Goal: Information Seeking & Learning: Find specific fact

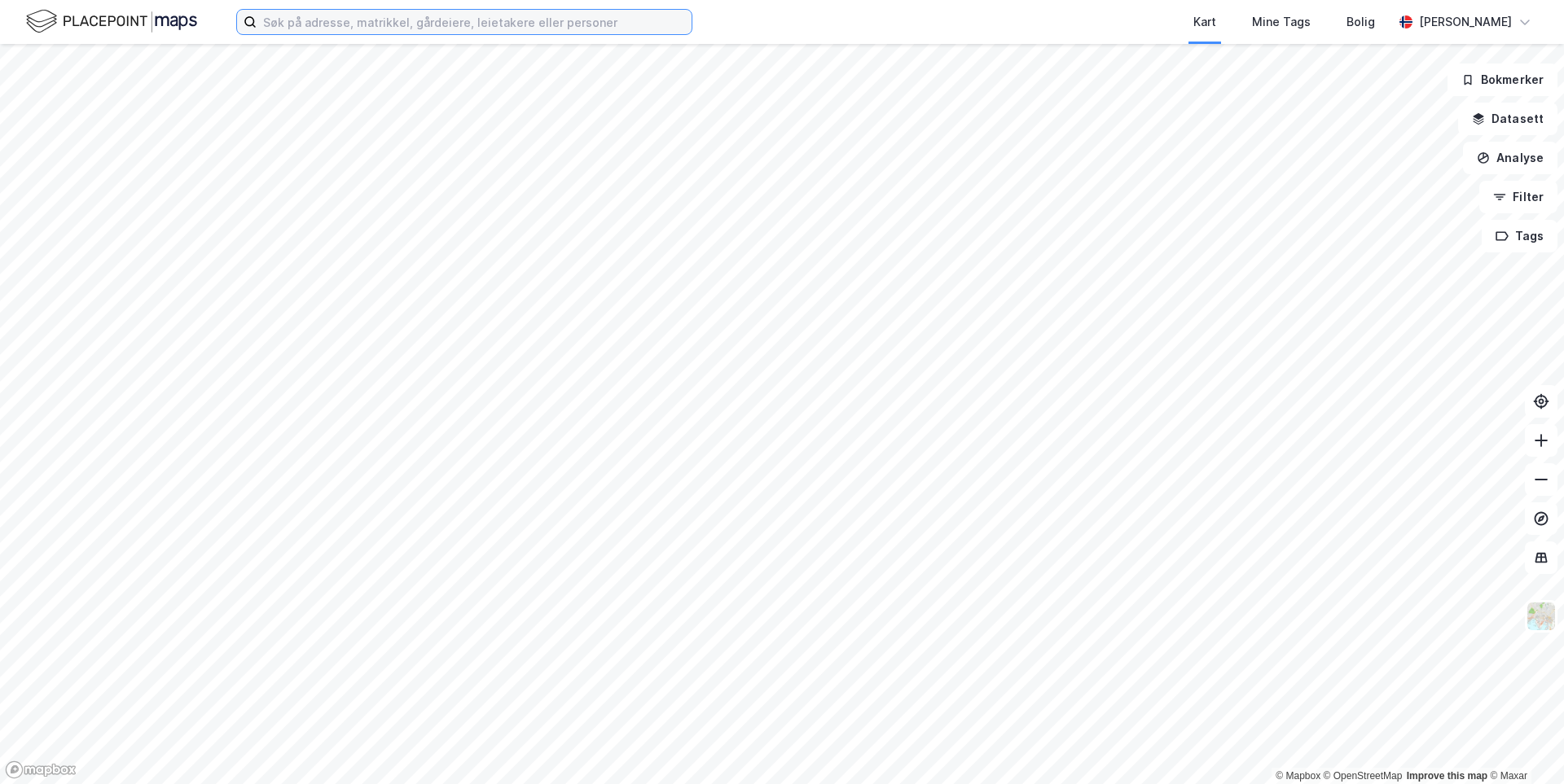
click at [333, 20] on input at bounding box center [474, 22] width 435 height 25
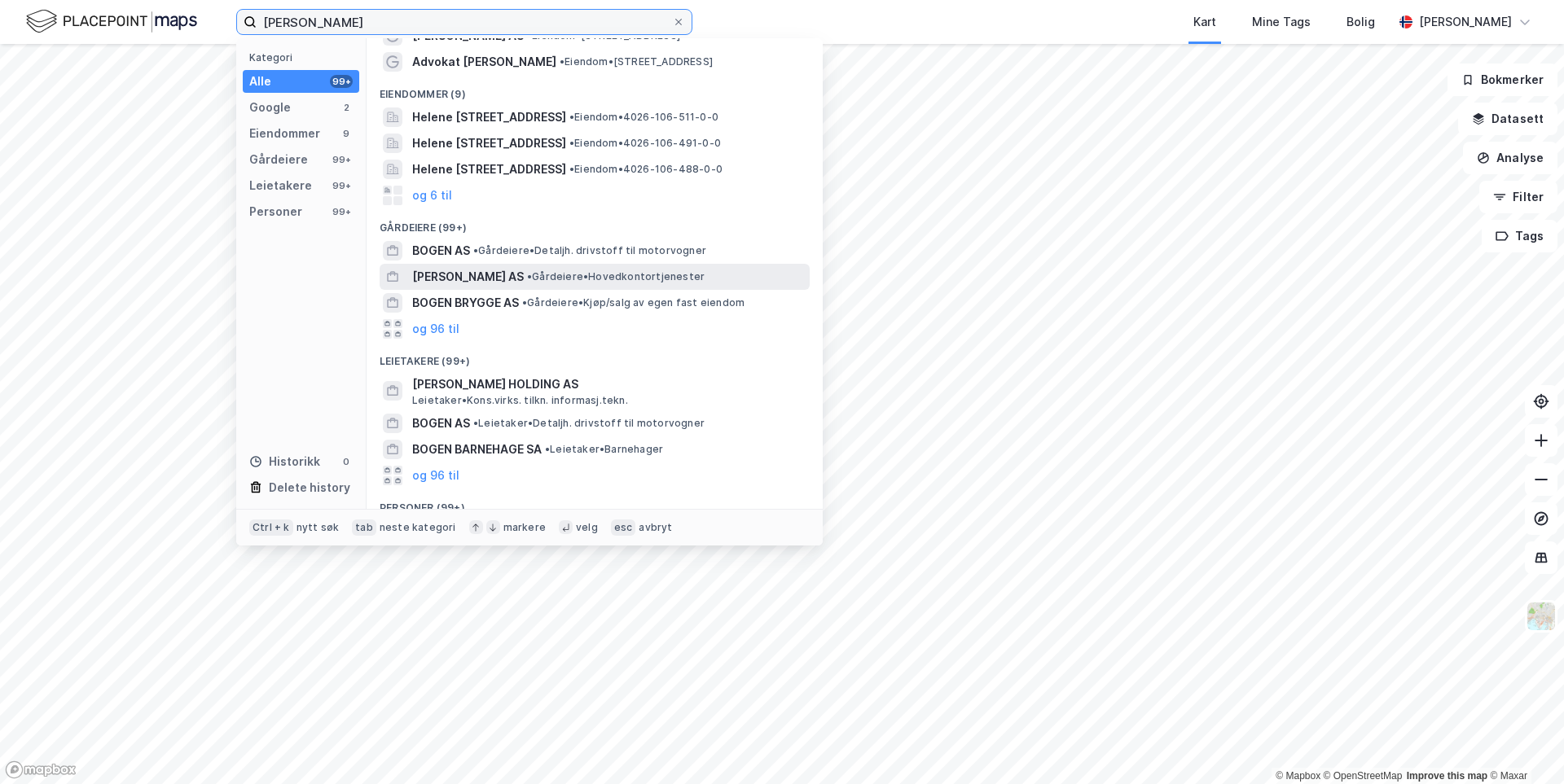
scroll to position [158, 0]
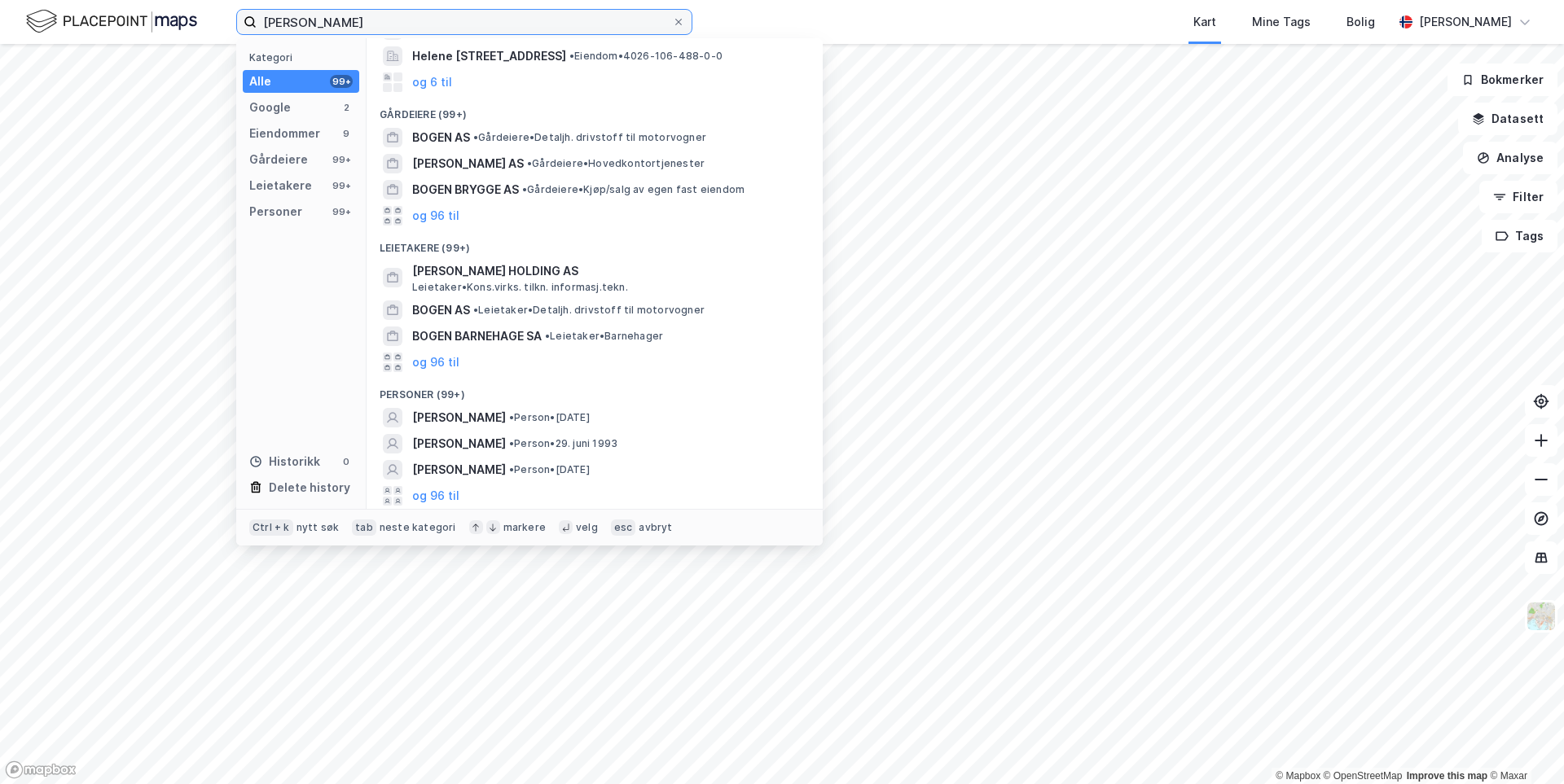
type input "[PERSON_NAME]"
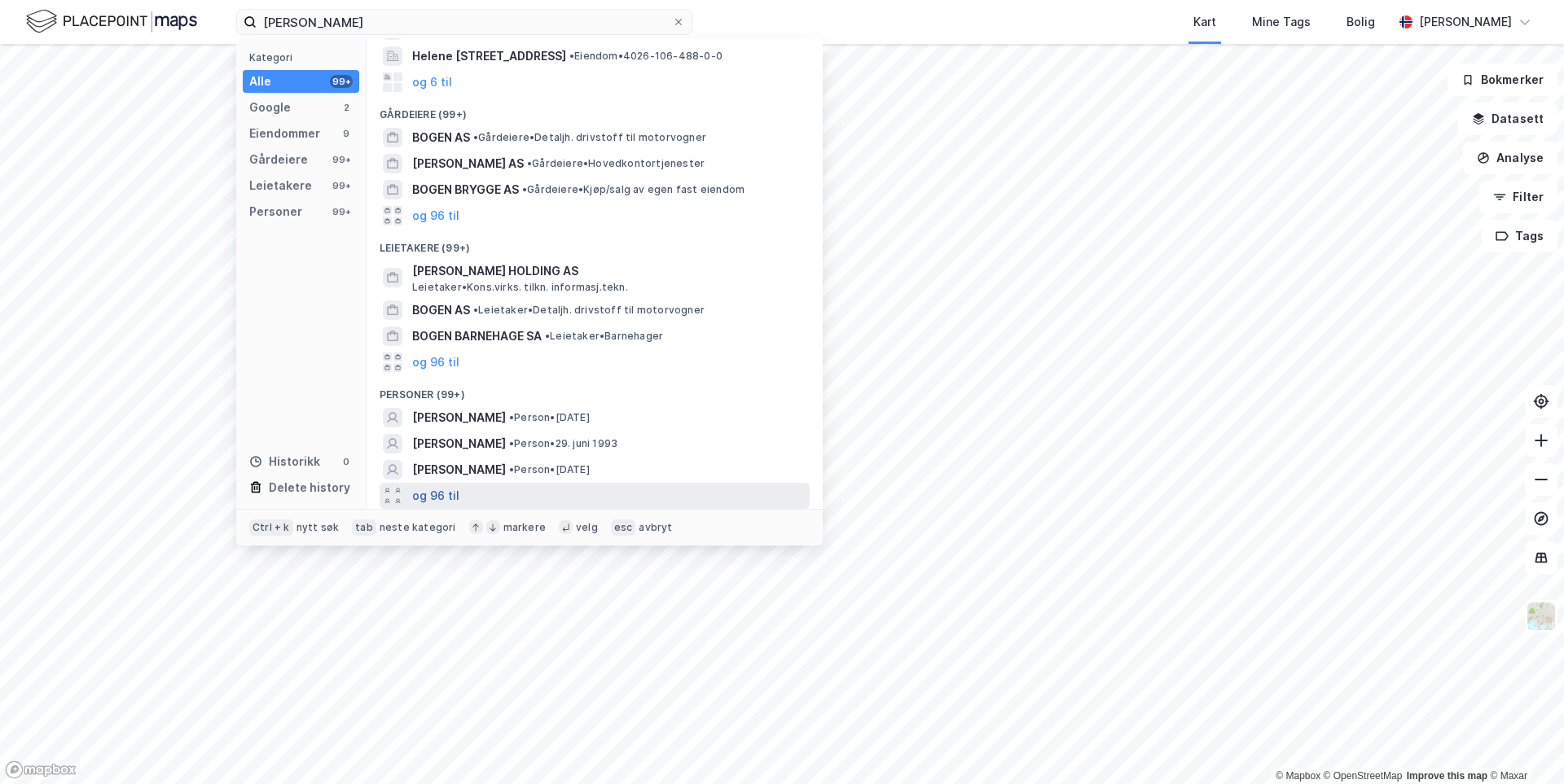
click at [441, 489] on button "og 96 til" at bounding box center [435, 496] width 47 height 20
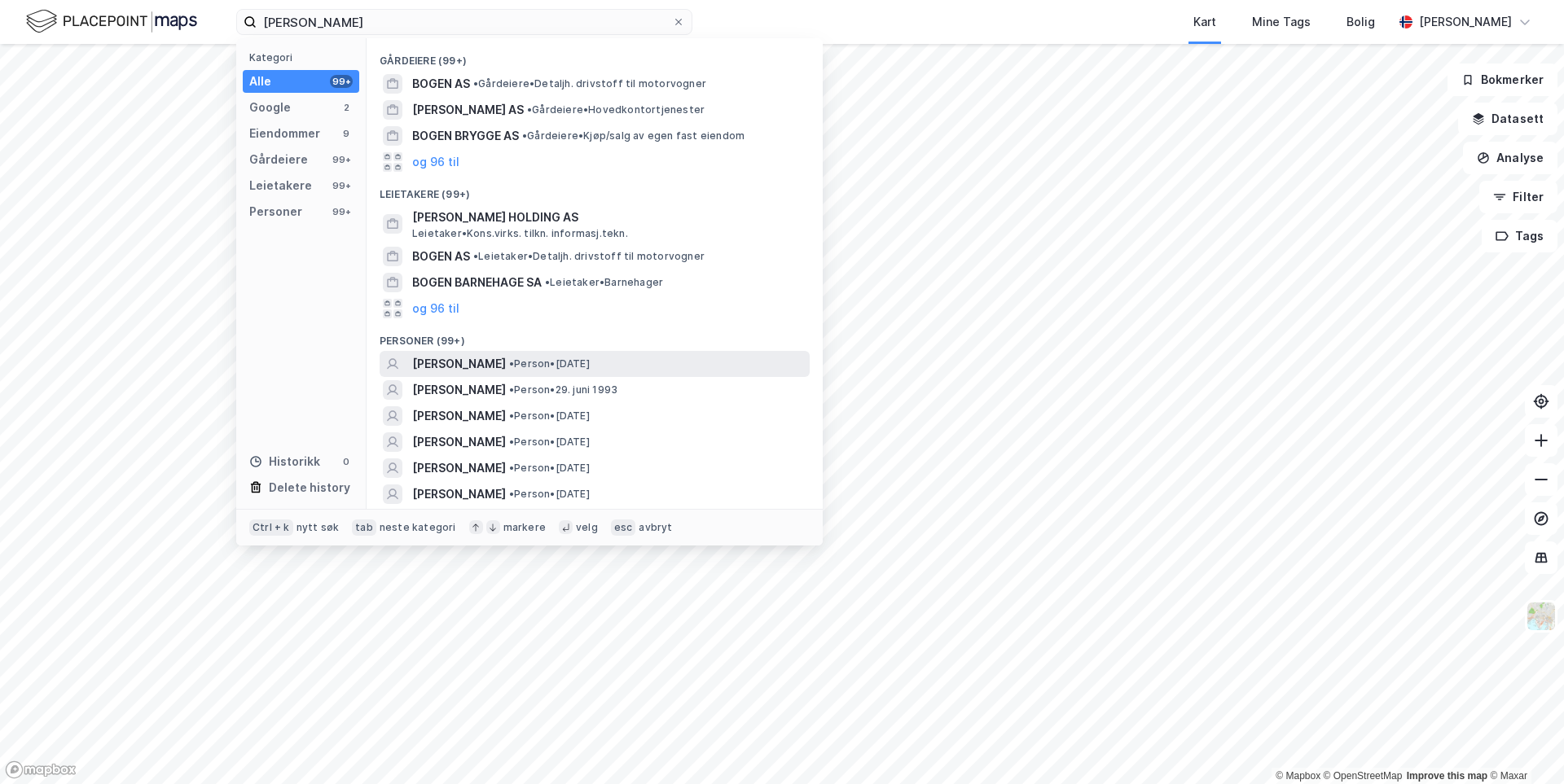
scroll to position [239, 0]
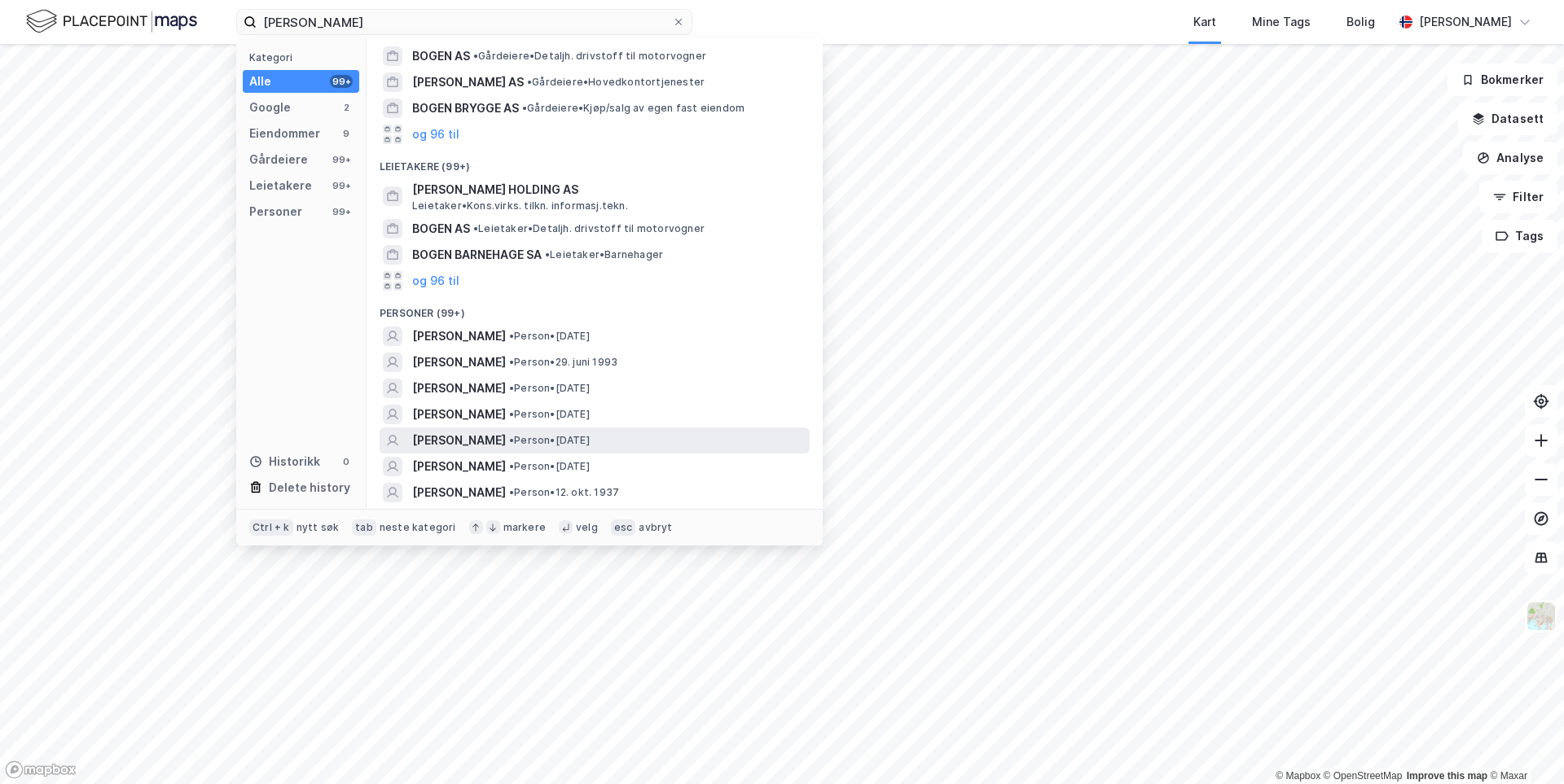
click at [506, 443] on span "[PERSON_NAME]" at bounding box center [458, 441] width 93 height 20
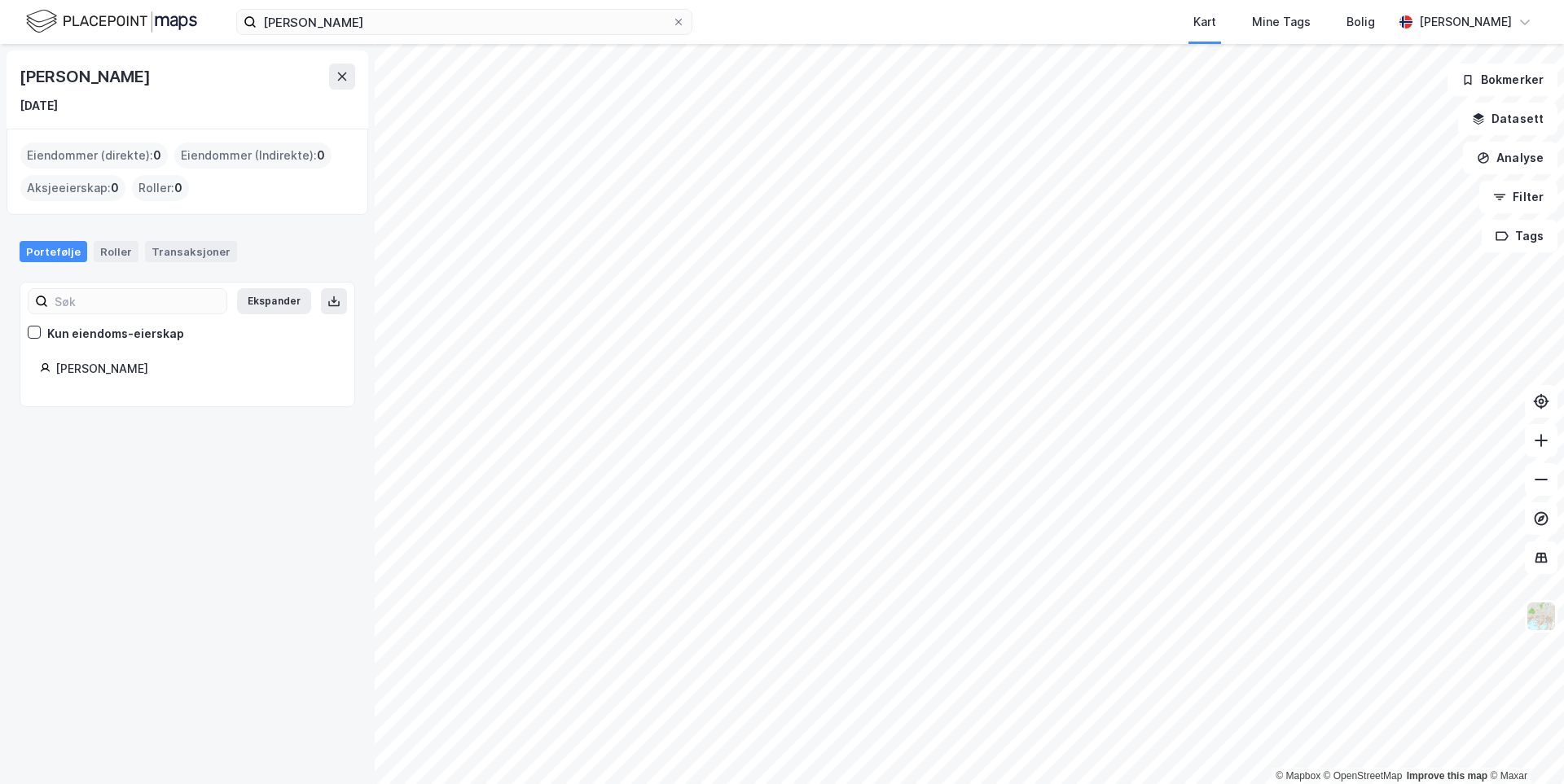
click at [96, 375] on div "[PERSON_NAME]" at bounding box center [195, 369] width 279 height 20
